Goal: Transaction & Acquisition: Purchase product/service

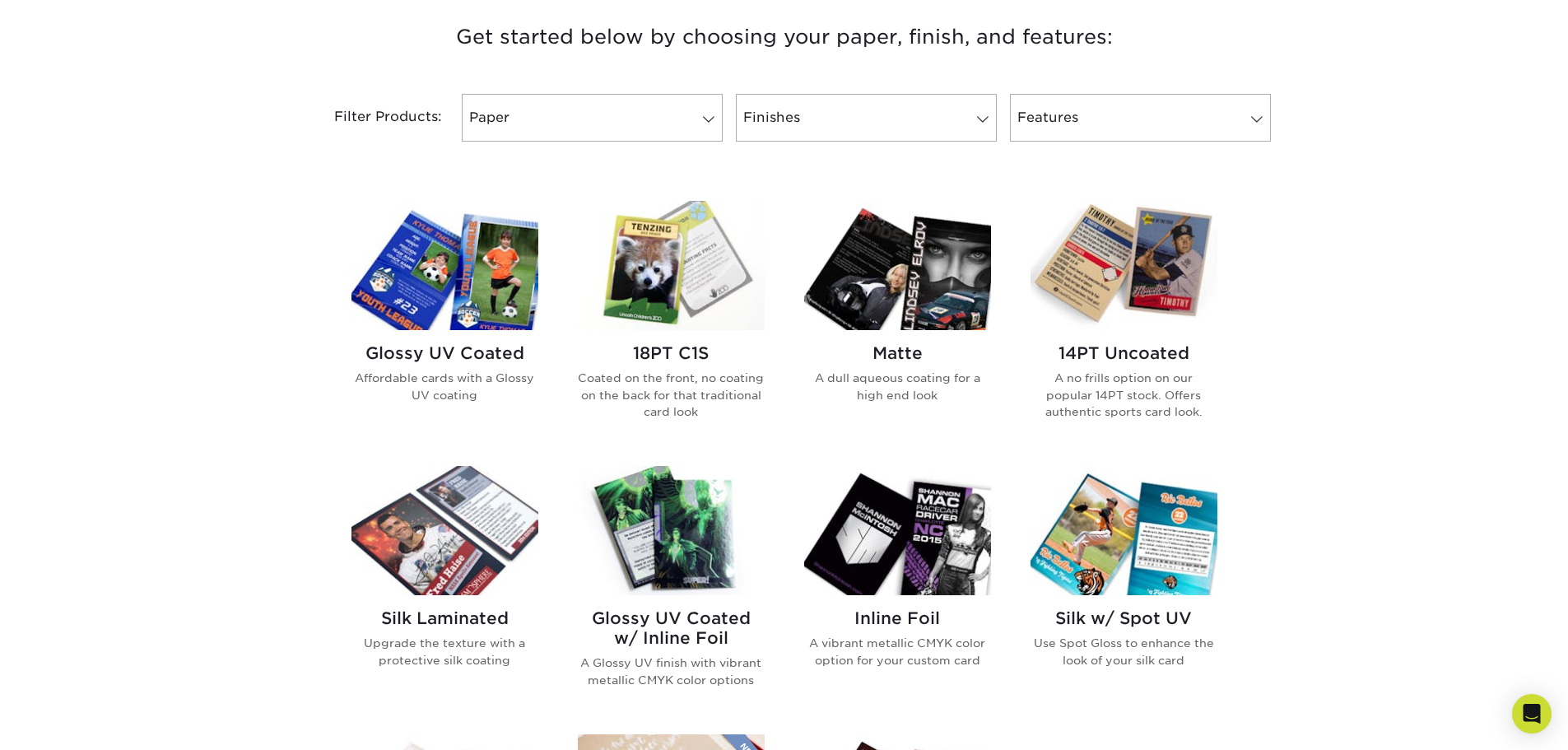
scroll to position [659, 0]
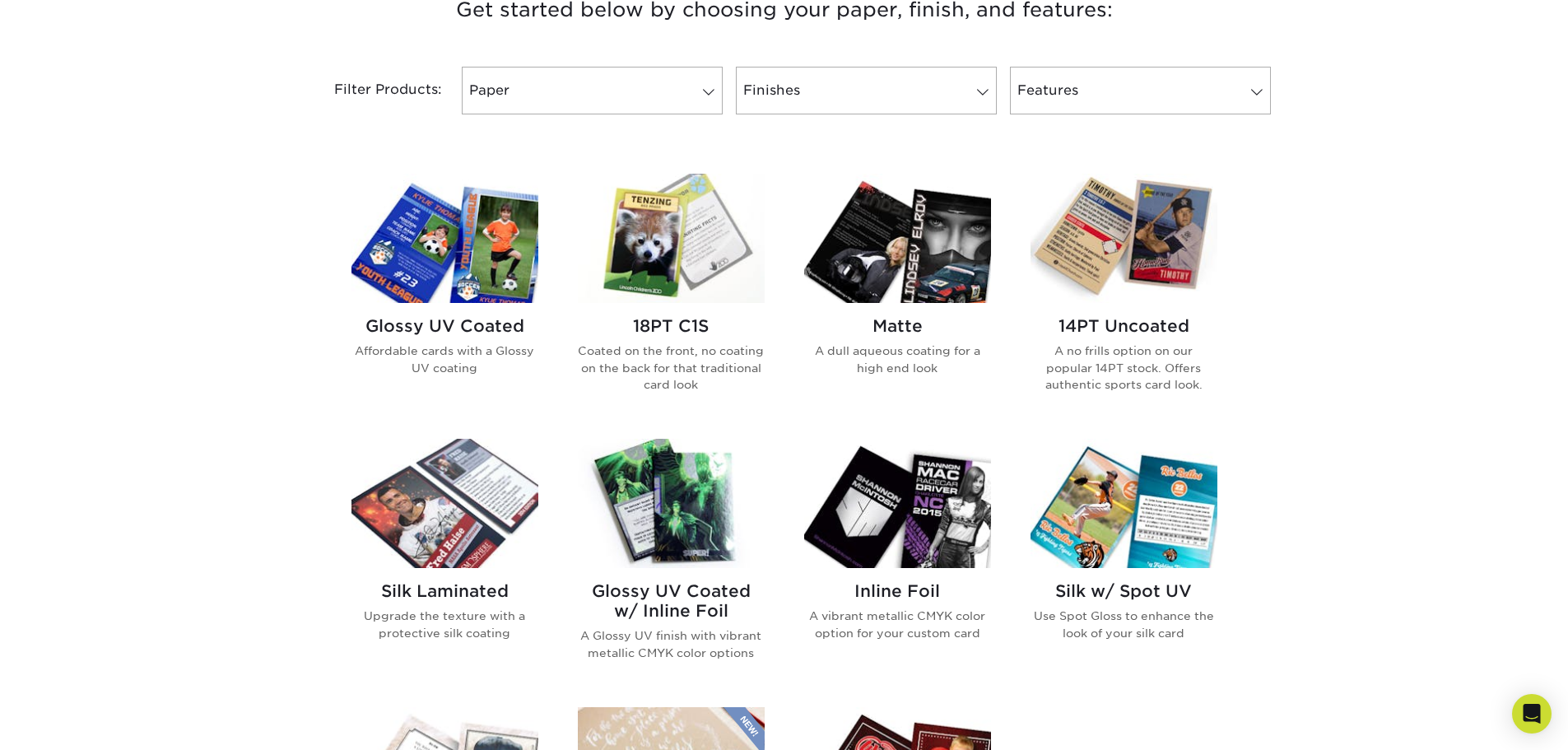
click at [423, 330] on h2 "Glossy UV Coated" at bounding box center [444, 325] width 187 height 20
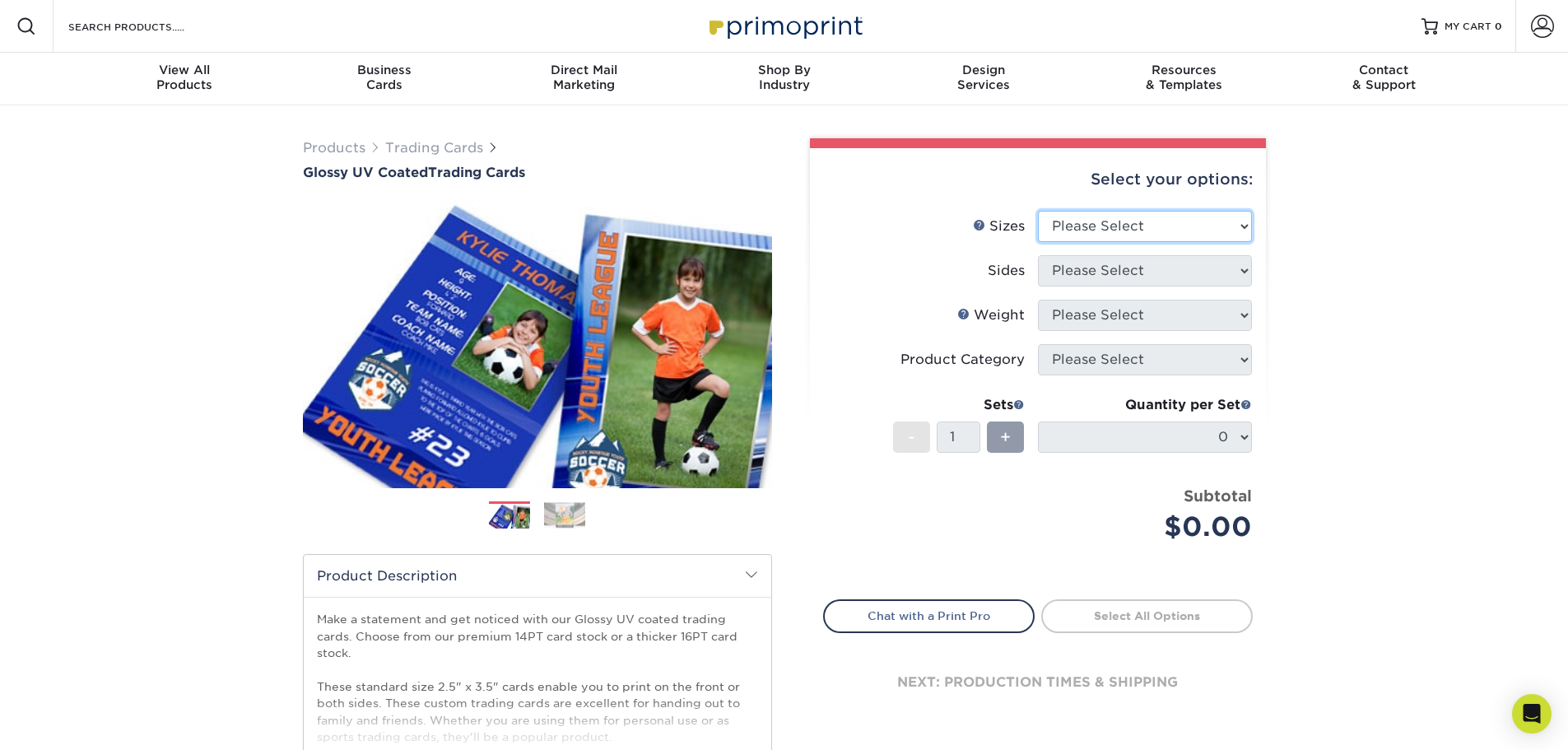
click at [1192, 223] on select "Please Select 2.5" x 3.5"" at bounding box center [1144, 227] width 214 height 32
select select "2.50x3.50"
click at [1038, 211] on select "Please Select 2.5" x 3.5"" at bounding box center [1144, 227] width 214 height 32
click at [1165, 265] on select "Please Select Print Both Sides Print Front Only" at bounding box center [1144, 271] width 214 height 32
select select "13abbda7-1d64-4f25-8bb2-c179b224825d"
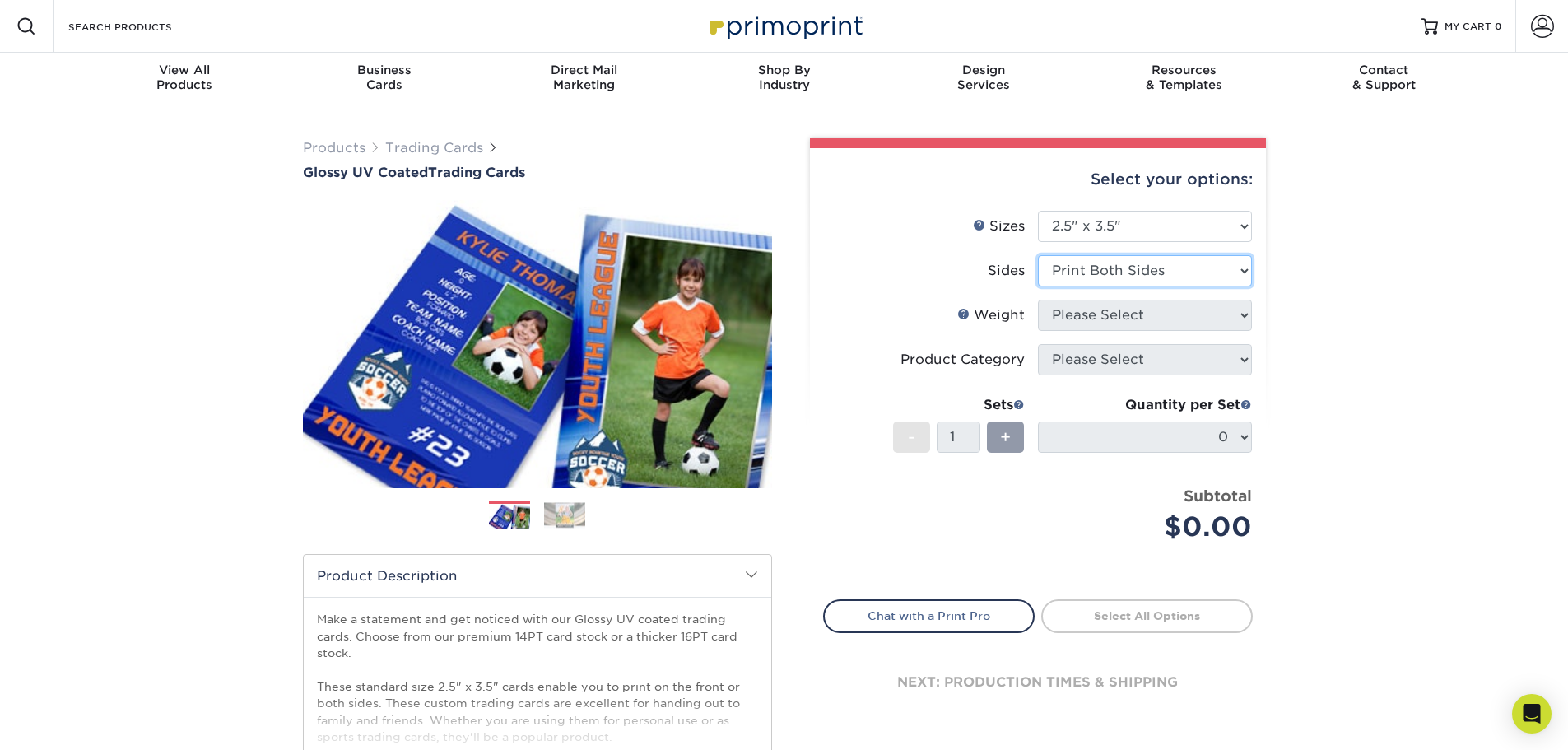
click at [1038, 256] on select "Please Select Print Both Sides Print Front Only" at bounding box center [1144, 271] width 214 height 32
click at [1118, 309] on select "Please Select 16PT 14PT 18PT C1S" at bounding box center [1144, 315] width 214 height 32
select select "16PT"
click at [1038, 299] on select "Please Select 16PT 14PT 18PT C1S" at bounding box center [1144, 315] width 214 height 32
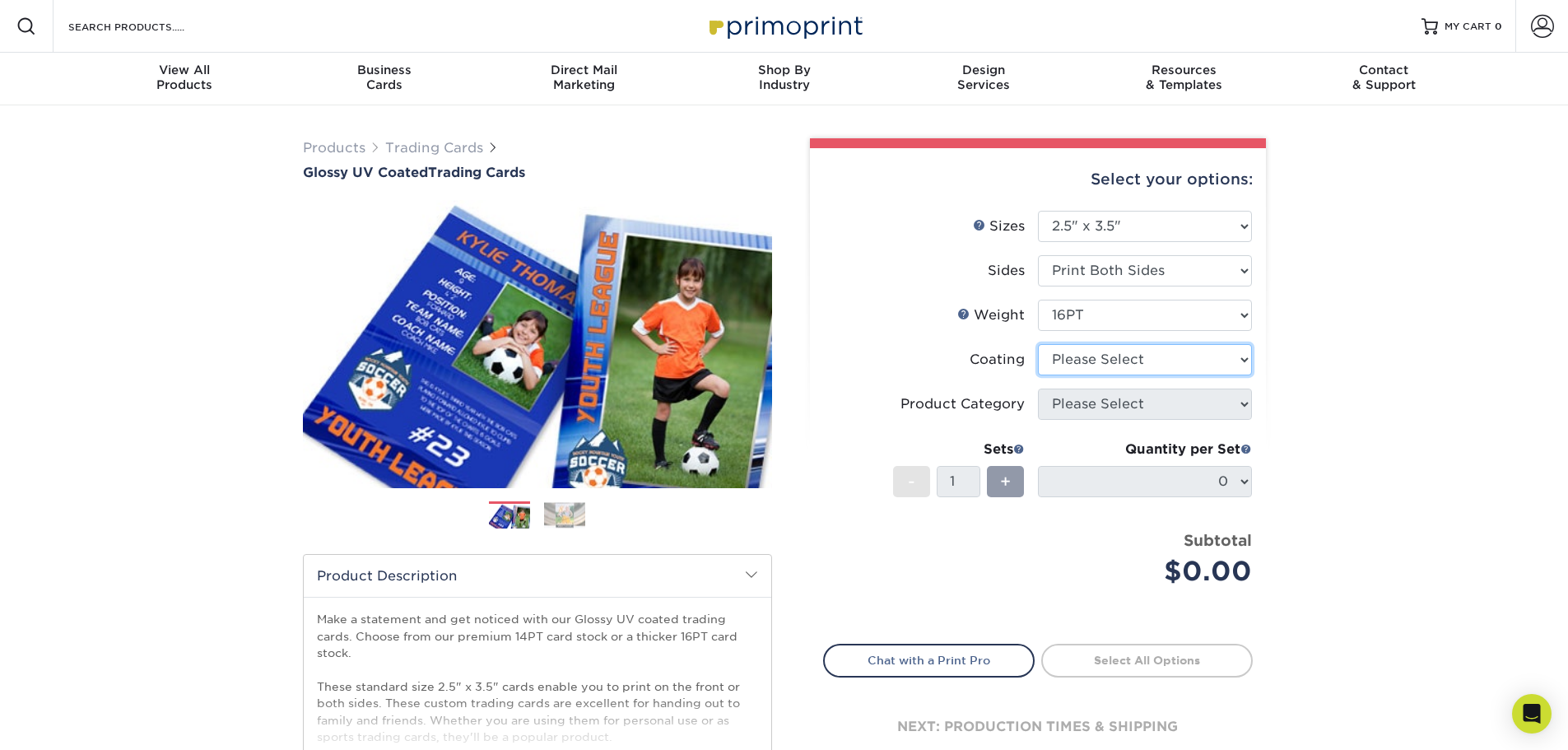
click at [1092, 355] on select at bounding box center [1144, 360] width 214 height 32
select select "ae367451-b2b8-45df-a344-0f05b6a12993"
click at [1038, 344] on select at bounding box center [1144, 360] width 214 height 32
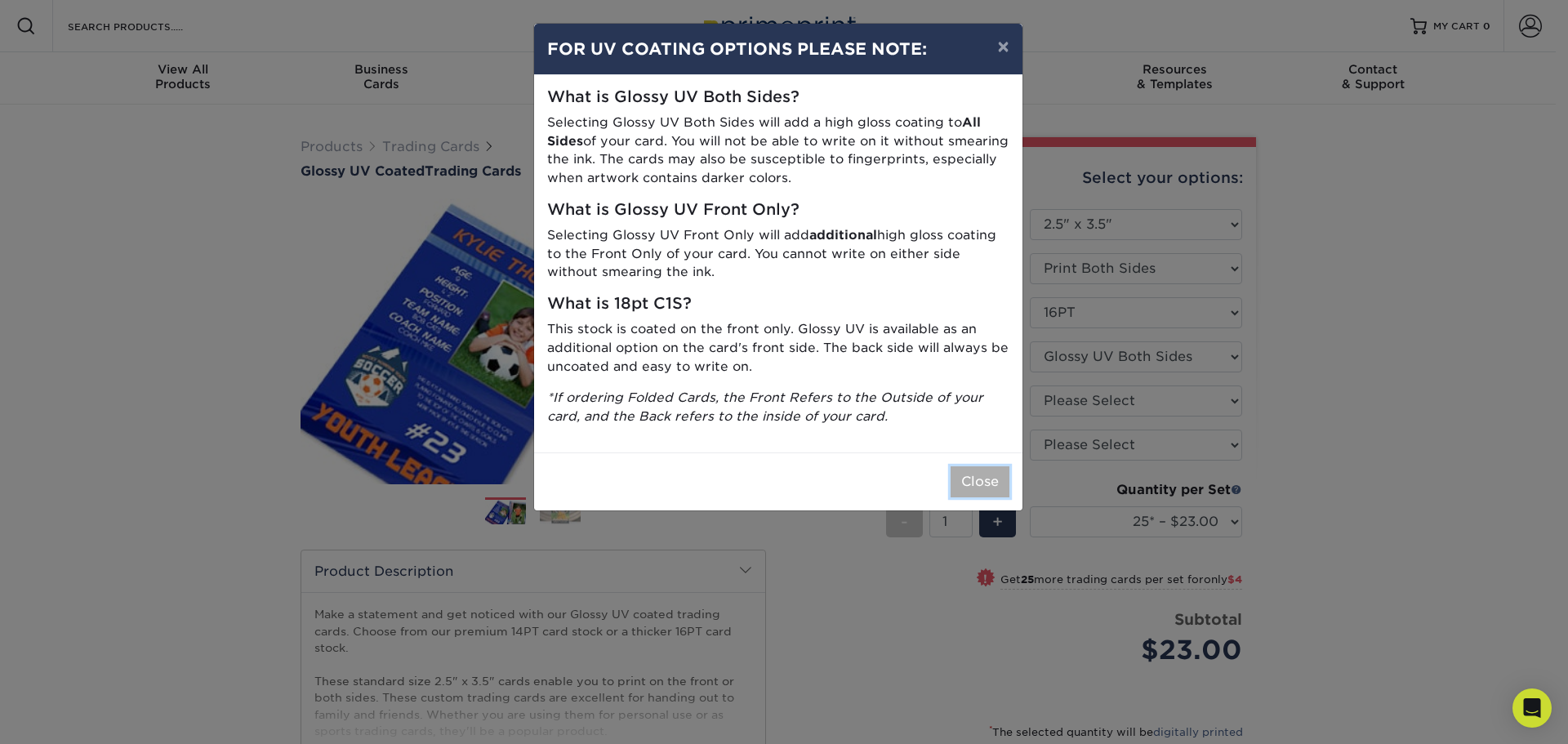
click at [982, 482] on button "Close" at bounding box center [980, 482] width 59 height 31
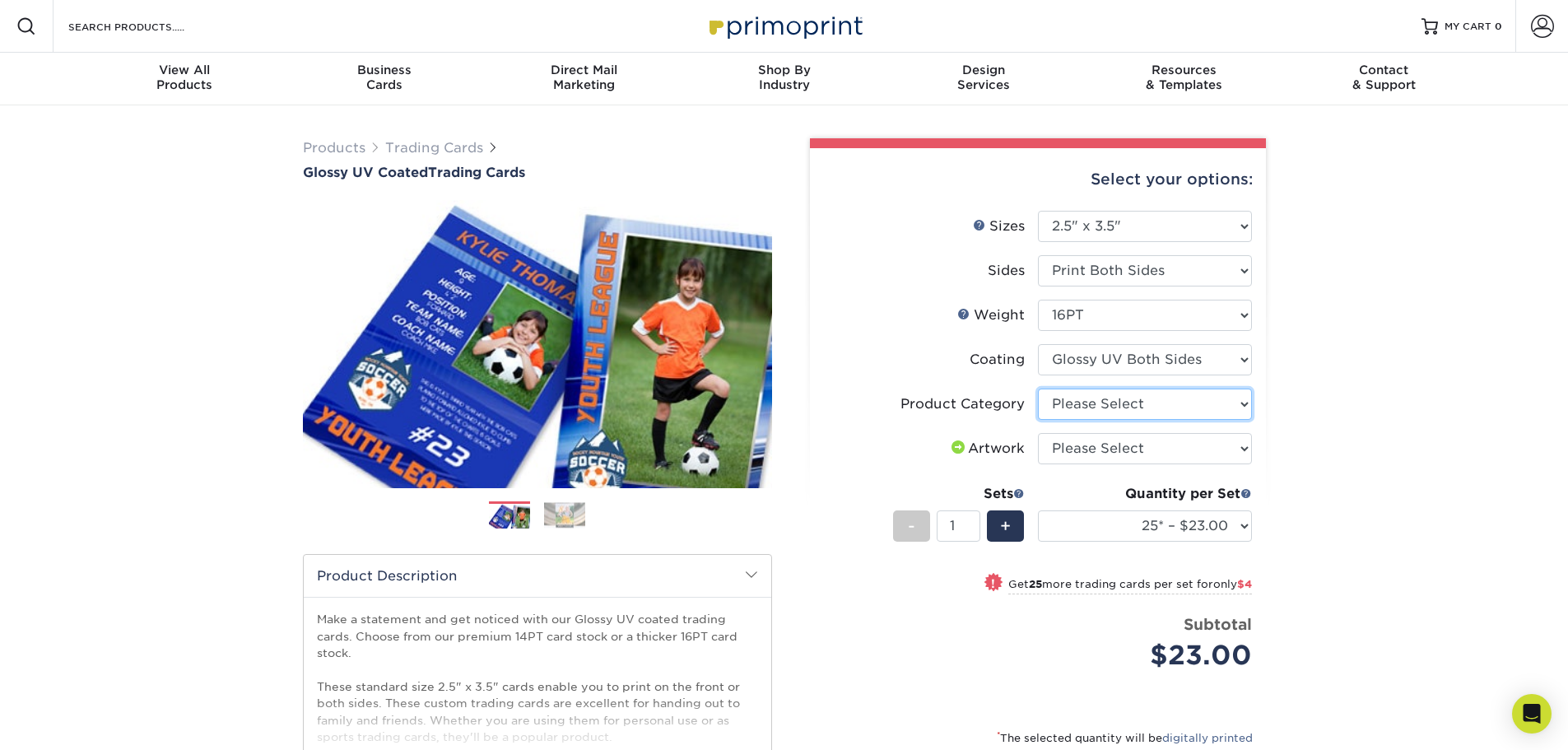
click at [1100, 411] on select "Please Select Trading Cards" at bounding box center [1144, 404] width 214 height 32
select select "c2f9bce9-36c2-409d-b101-c29d9d031e18"
click at [1038, 388] on select "Please Select Trading Cards" at bounding box center [1144, 404] width 214 height 32
click at [1071, 442] on select "Please Select I will upload files I need a design - $100" at bounding box center [1144, 449] width 214 height 32
select select "upload"
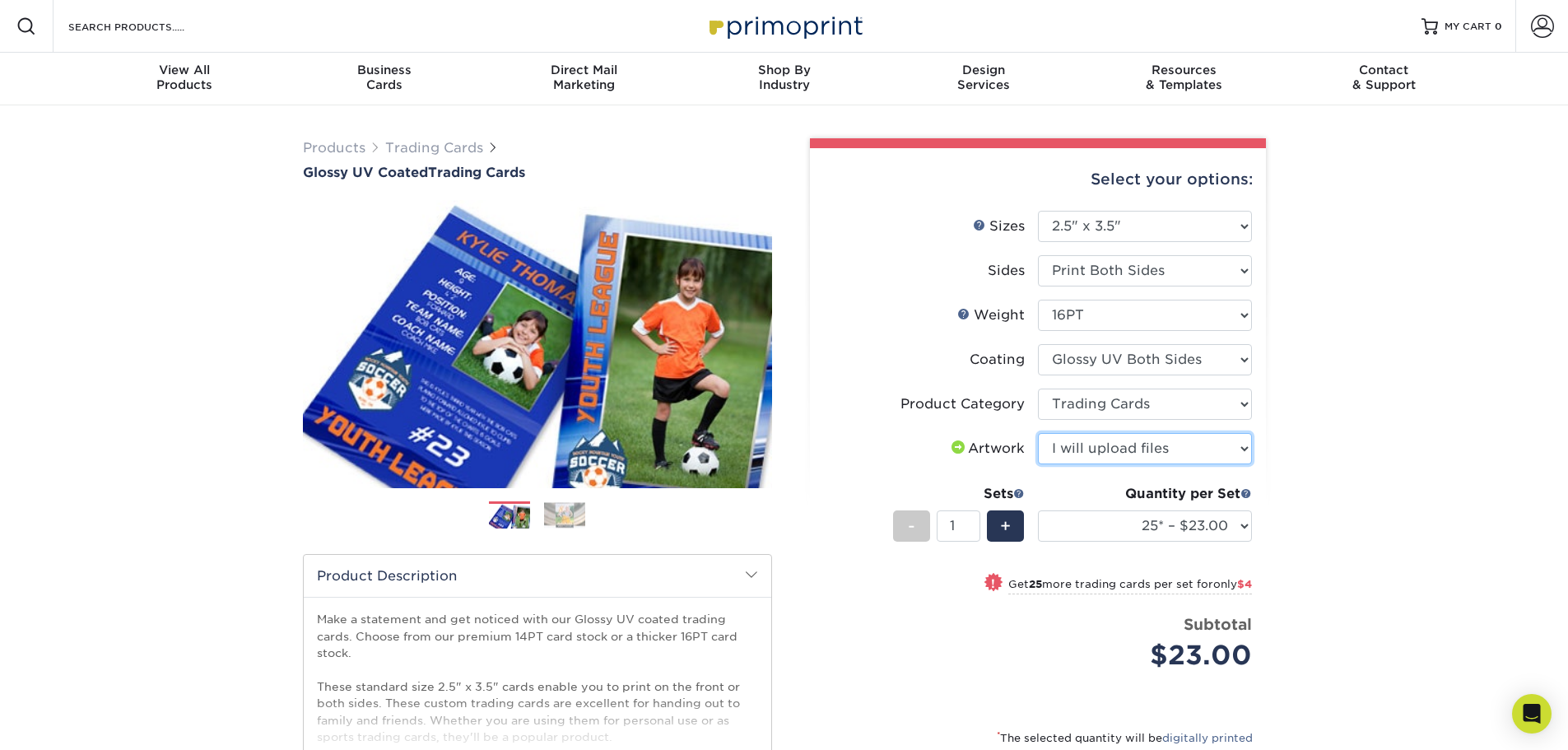
click at [1038, 433] on select "Please Select I will upload files I need a design - $100" at bounding box center [1144, 449] width 214 height 32
drag, startPoint x: 1186, startPoint y: 526, endPoint x: 1178, endPoint y: 520, distance: 10.0
click at [1182, 522] on select "25* – $23.00 50* – $27.00 75* – $33.00 100* – $37.00 250* – $47.00 500 – $58.00…" at bounding box center [1144, 526] width 214 height 32
select select "50* – $27.00"
click at [1038, 510] on select "25* – $23.00 50* – $27.00 75* – $33.00 100* – $37.00 250* – $47.00 500 – $58.00…" at bounding box center [1144, 526] width 214 height 32
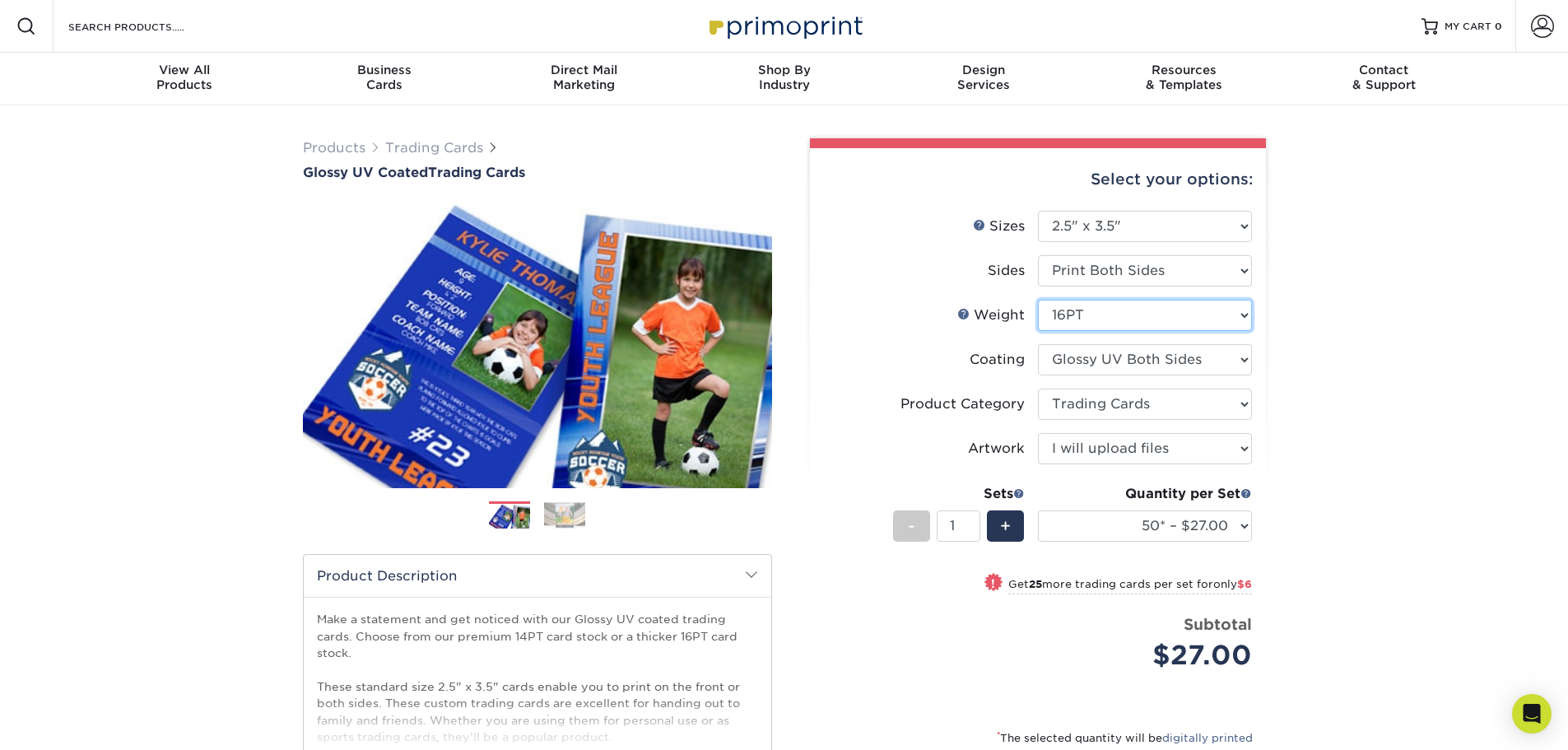
click at [1117, 323] on select "Please Select 16PT 14PT 18PT C1S" at bounding box center [1144, 315] width 214 height 32
select select "18PTC1S"
click at [1038, 299] on select "Please Select 16PT 14PT 18PT C1S" at bounding box center [1144, 315] width 214 height 32
select select "-1"
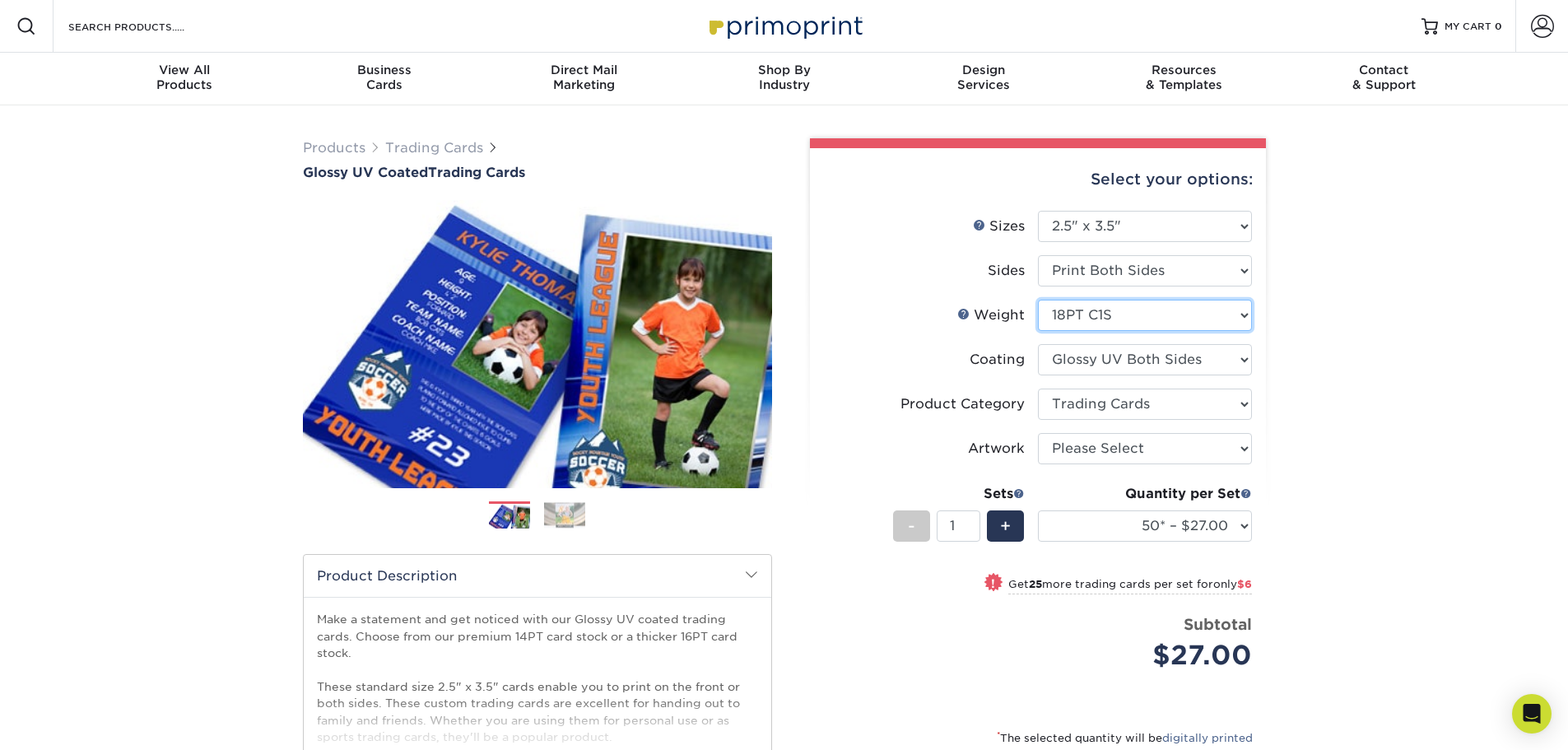
select select "-1"
click at [1194, 359] on select at bounding box center [1144, 360] width 214 height 32
select select "1e8116af-acfc-44b1-83dc-8181aa338834"
click at [1038, 344] on select at bounding box center [1144, 360] width 214 height 32
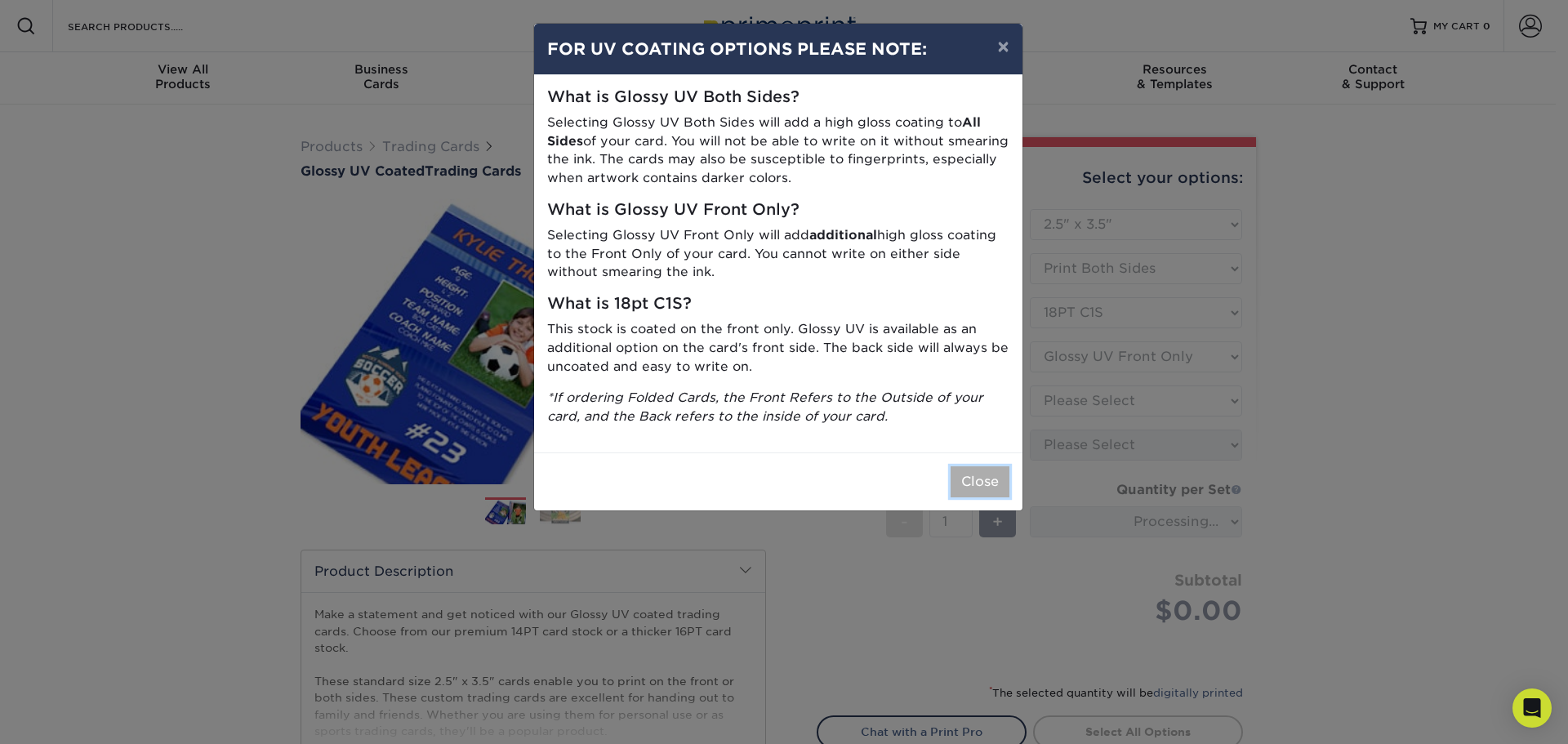
click at [983, 472] on button "Close" at bounding box center [980, 482] width 59 height 31
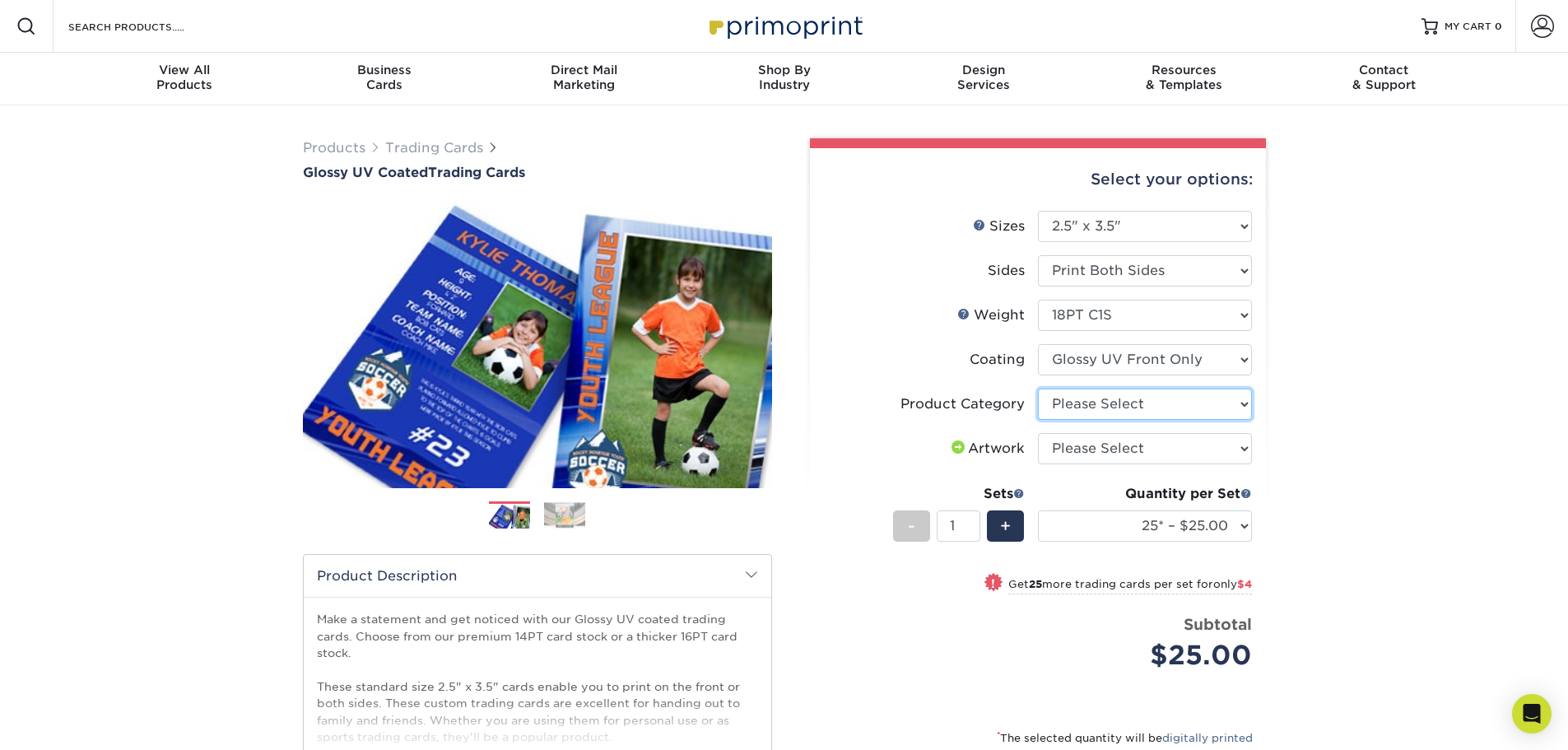
click at [1175, 400] on select "Please Select Trading Cards" at bounding box center [1144, 404] width 214 height 32
select select "c2f9bce9-36c2-409d-b101-c29d9d031e18"
click at [1038, 388] on select "Please Select Trading Cards" at bounding box center [1144, 404] width 214 height 32
click at [1136, 440] on select "Please Select I will upload files I need a design - $100" at bounding box center [1144, 449] width 214 height 32
select select "upload"
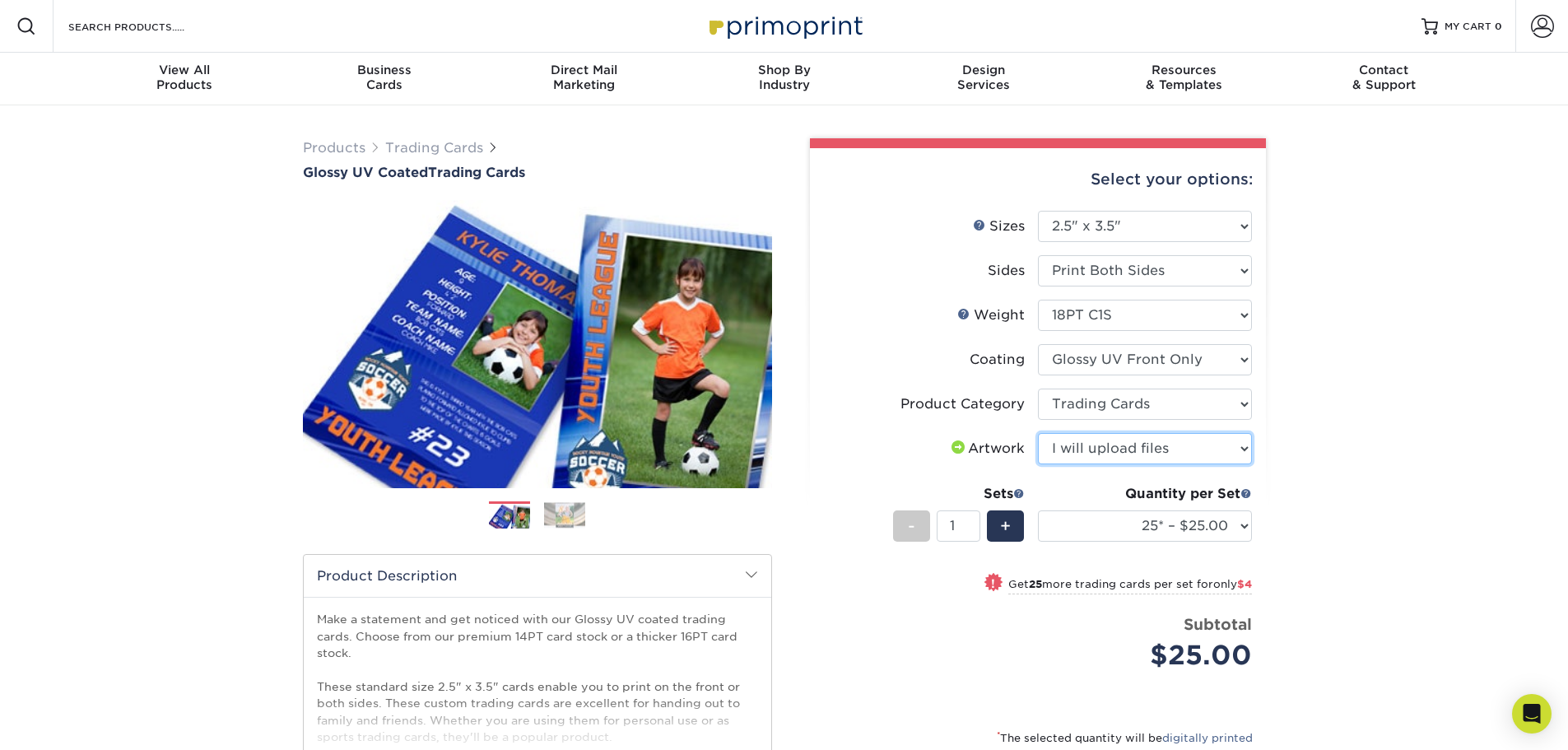
click at [1038, 433] on select "Please Select I will upload files I need a design - $100" at bounding box center [1144, 449] width 214 height 32
